Goal: Transaction & Acquisition: Purchase product/service

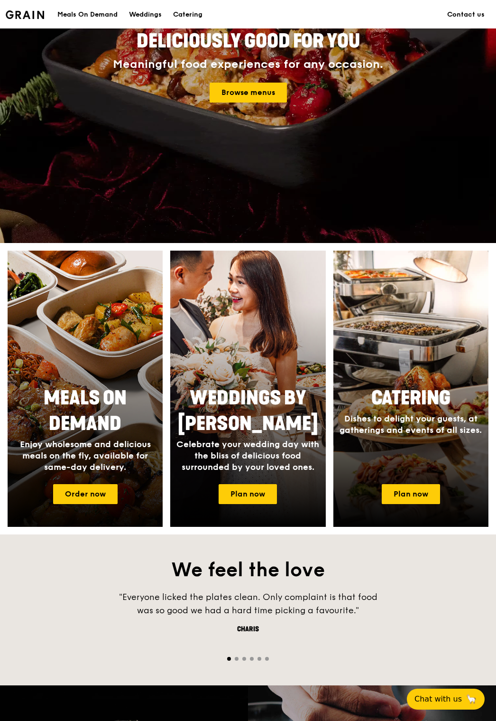
scroll to position [142, 0]
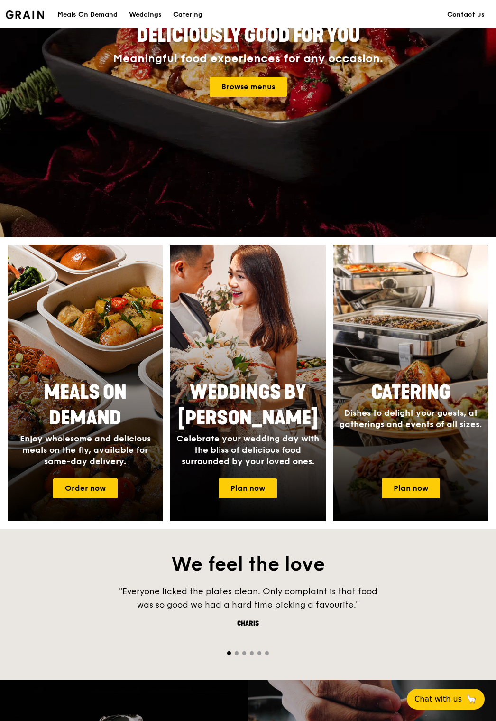
click at [110, 392] on span "Meals On Demand" at bounding box center [85, 405] width 83 height 48
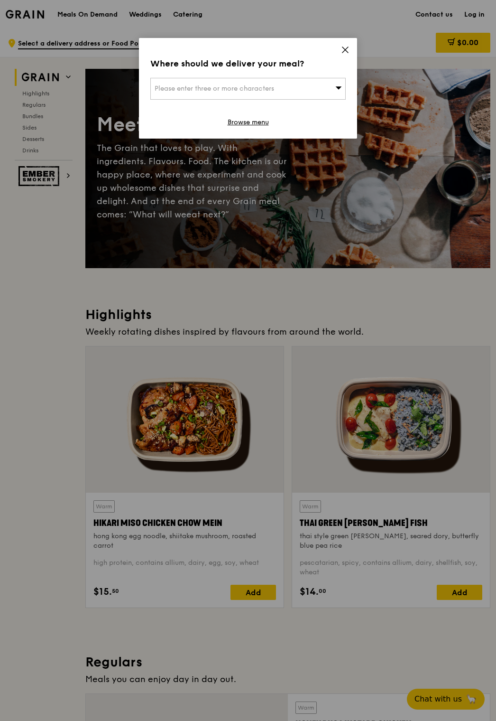
click at [304, 87] on div "Please enter three or more characters" at bounding box center [247, 89] width 195 height 22
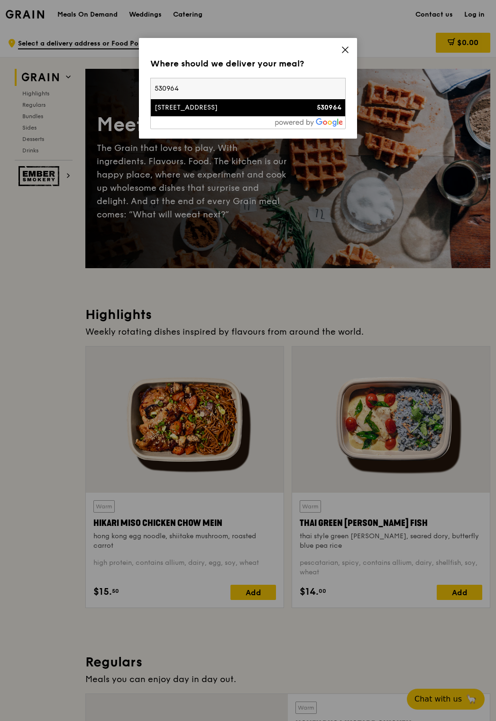
type input "530964"
click at [272, 111] on div "[STREET_ADDRESS]" at bounding box center [225, 107] width 140 height 9
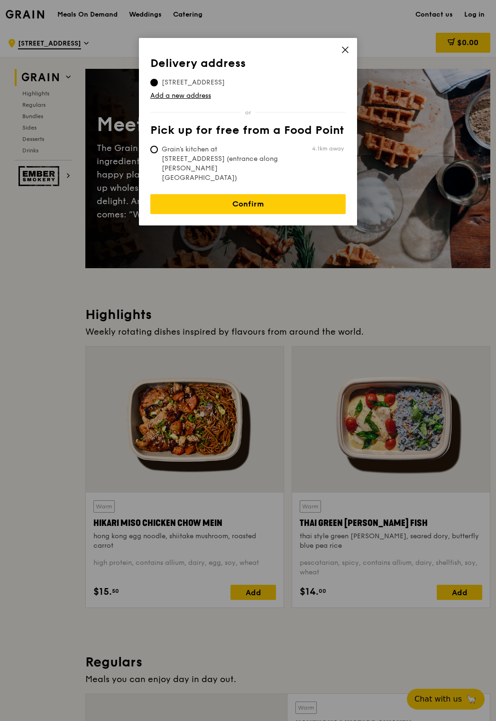
click at [187, 152] on span "Grain's kitchen at [STREET_ADDRESS] (entrance along [PERSON_NAME][GEOGRAPHIC_DA…" at bounding box center [220, 164] width 141 height 38
click at [158, 152] on input "Grain's kitchen at [STREET_ADDRESS] (entrance along [PERSON_NAME][GEOGRAPHIC_DA…" at bounding box center [154, 150] width 8 height 8
radio input "true"
click at [224, 80] on span "[STREET_ADDRESS]" at bounding box center [193, 82] width 86 height 9
click at [158, 80] on input "[STREET_ADDRESS]" at bounding box center [154, 83] width 8 height 8
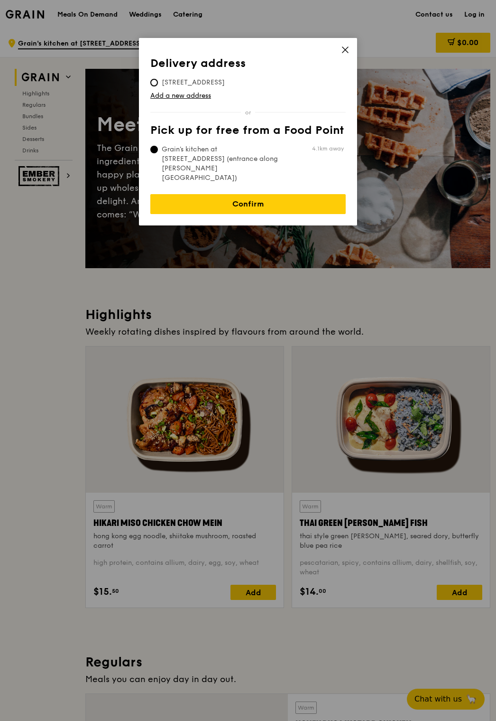
radio input "true"
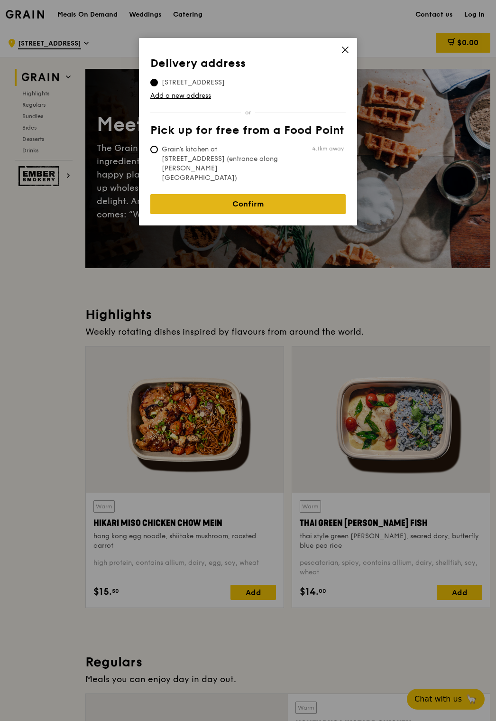
click at [300, 194] on link "Confirm" at bounding box center [247, 204] width 195 height 20
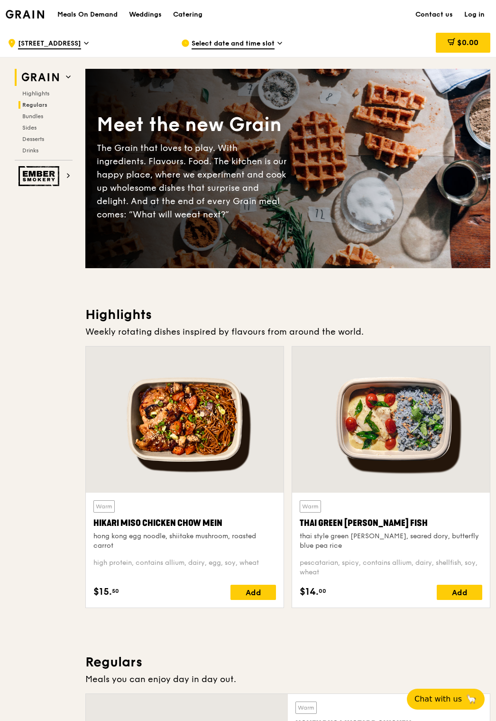
click at [29, 104] on span "Regulars" at bounding box center [34, 105] width 25 height 7
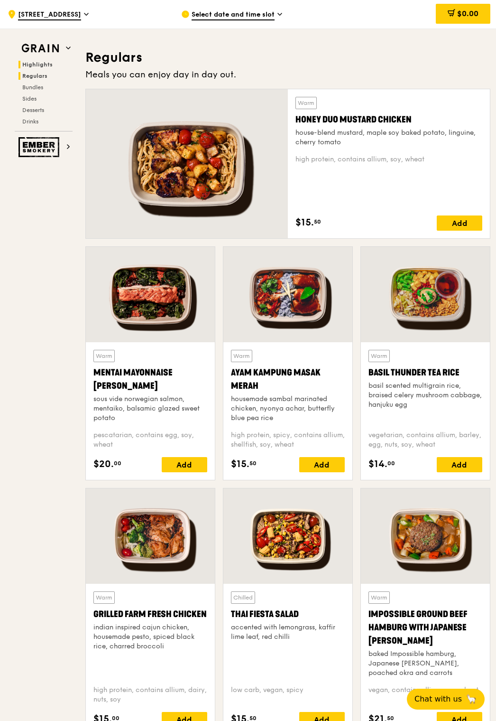
scroll to position [615, 0]
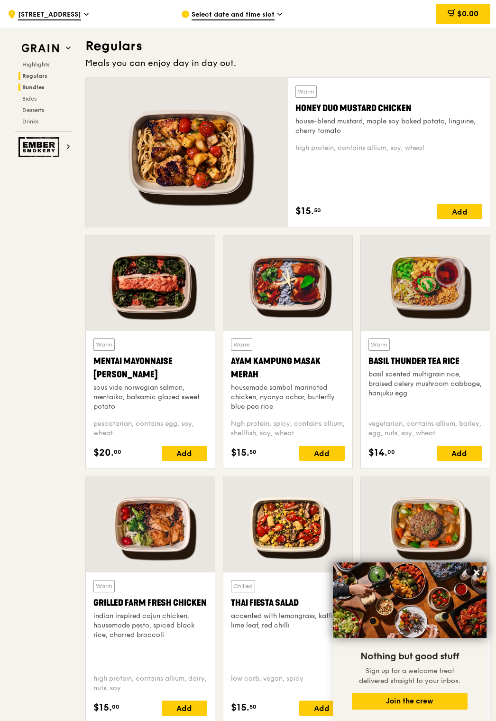
click at [42, 84] on span "Bundles" at bounding box center [33, 87] width 22 height 7
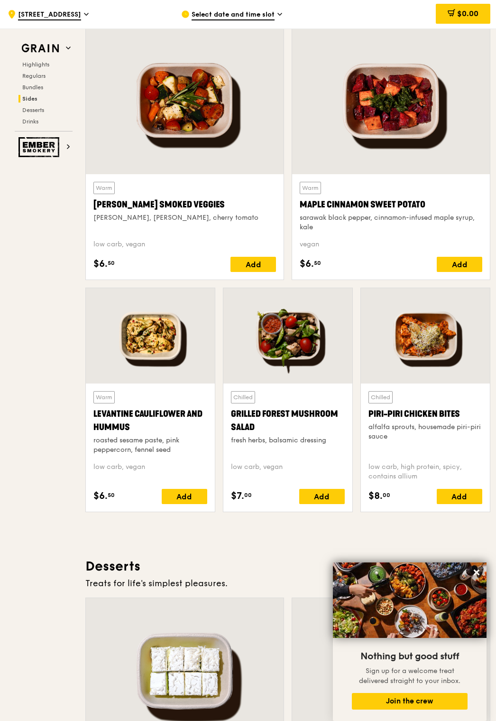
scroll to position [2106, 0]
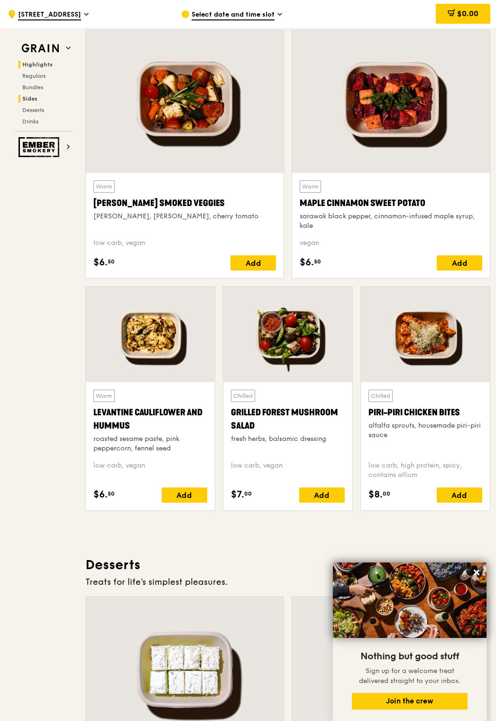
click at [52, 65] on h2 "Highlights" at bounding box center [46, 65] width 54 height 8
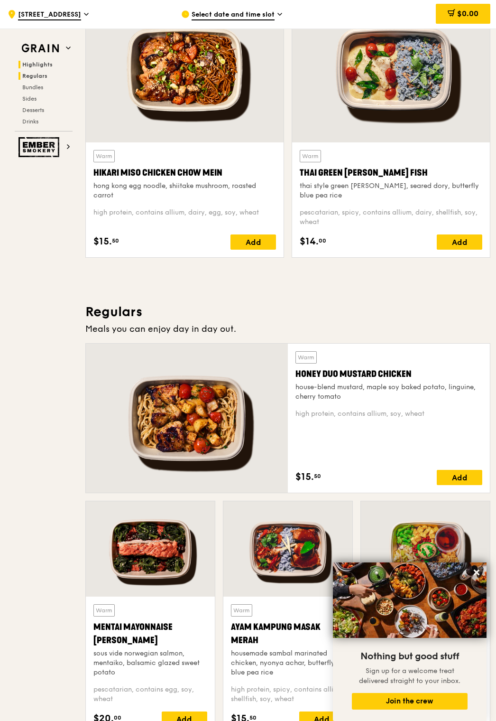
scroll to position [268, 0]
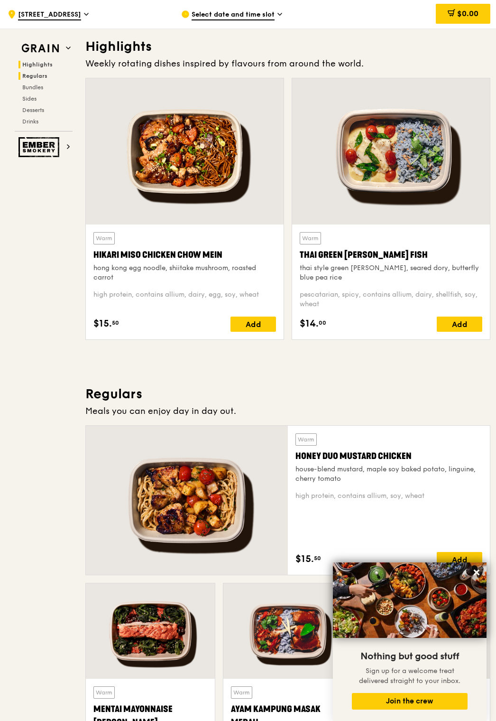
click at [44, 78] on span "Regulars" at bounding box center [34, 76] width 25 height 7
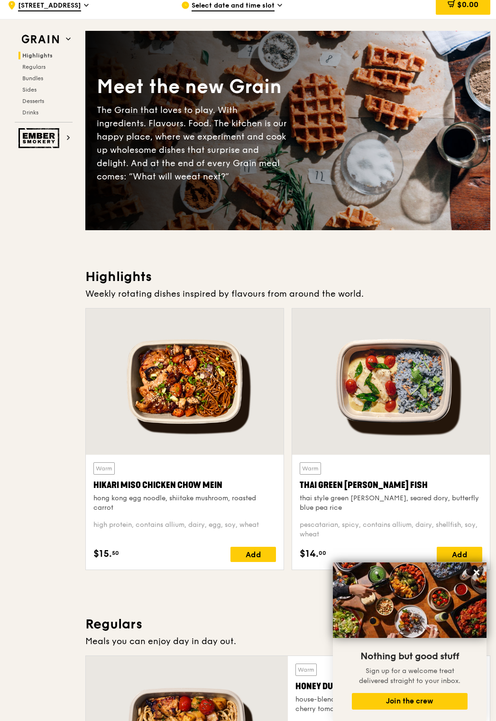
scroll to position [0, 0]
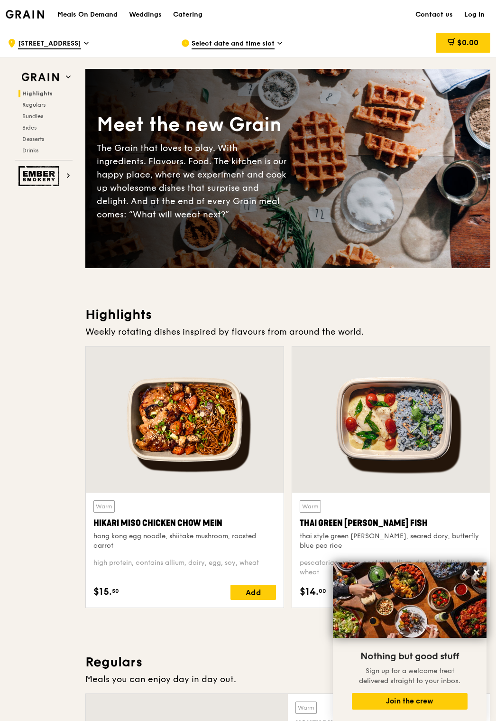
drag, startPoint x: 52, startPoint y: 312, endPoint x: 138, endPoint y: 167, distance: 168.7
